Goal: Navigation & Orientation: Find specific page/section

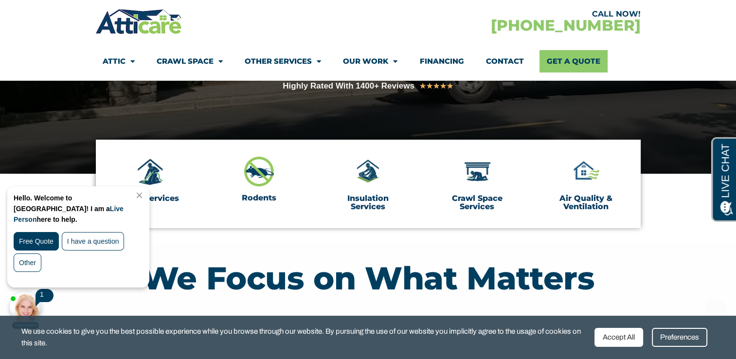
scroll to position [243, 0]
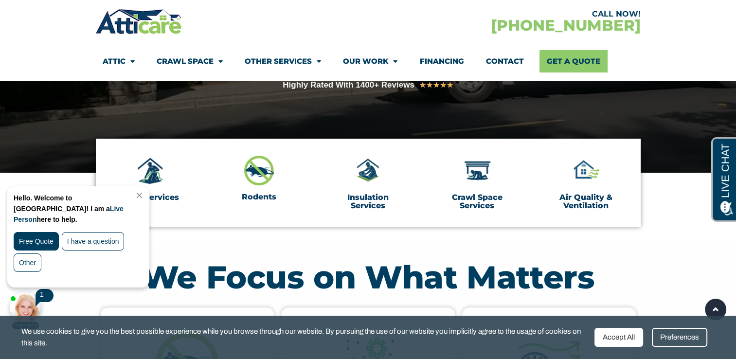
click at [485, 205] on link "Crawl Space Services" at bounding box center [477, 202] width 51 height 18
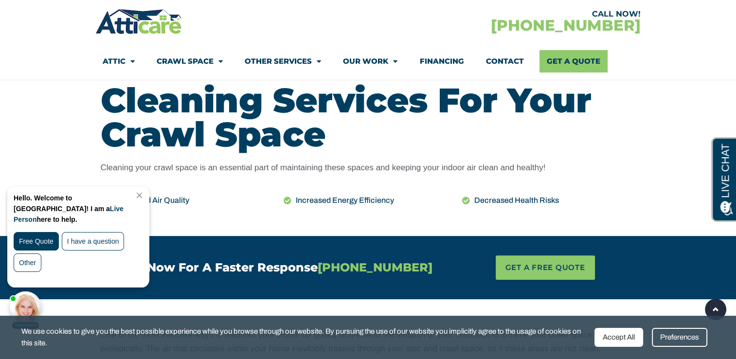
scroll to position [535, 0]
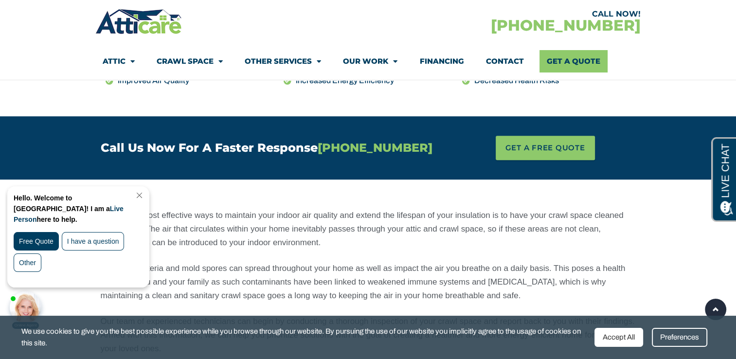
click at [145, 196] on link "Close Chat" at bounding box center [138, 195] width 13 height 7
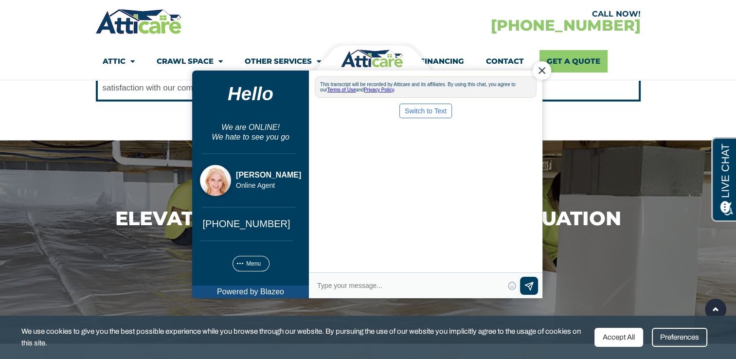
scroll to position [0, 0]
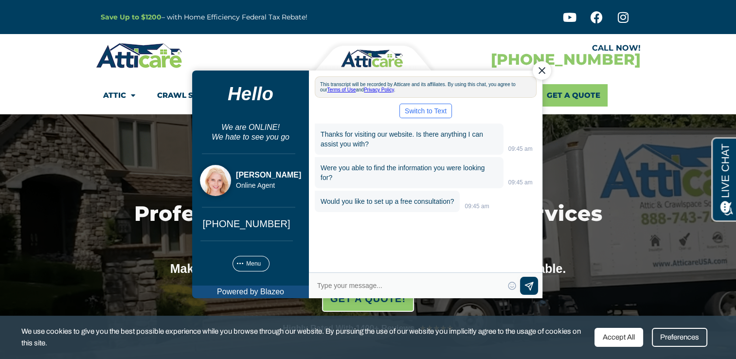
click at [542, 70] on div "Close Chat" at bounding box center [541, 70] width 18 height 18
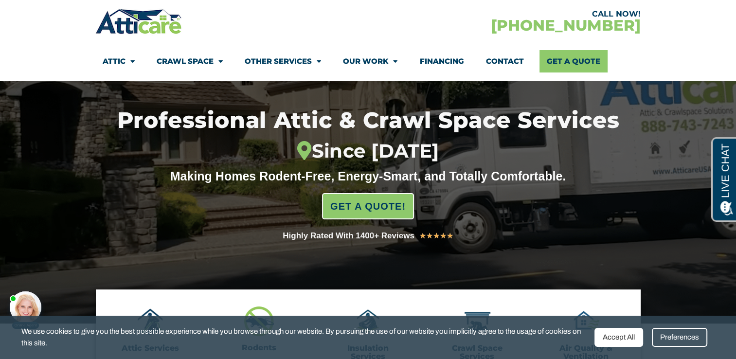
scroll to position [97, 0]
